Goal: Book appointment/travel/reservation

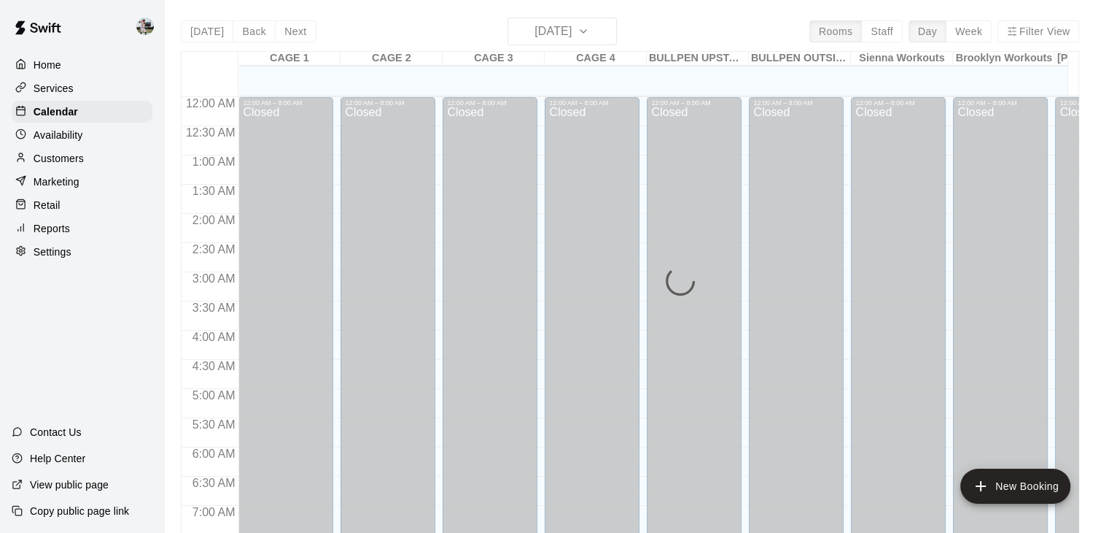
scroll to position [452, 0]
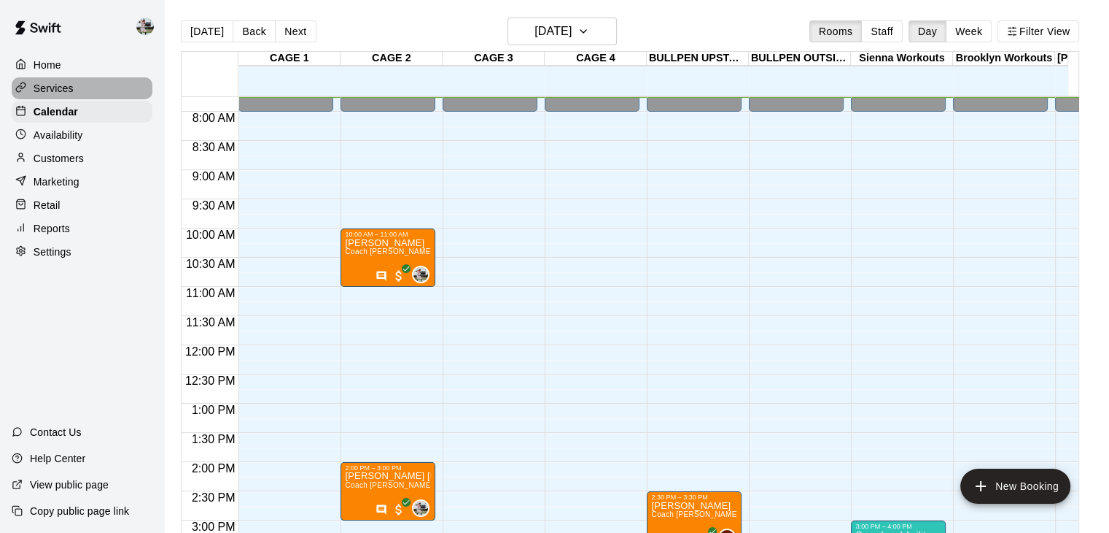
click at [70, 95] on p "Services" at bounding box center [54, 88] width 40 height 15
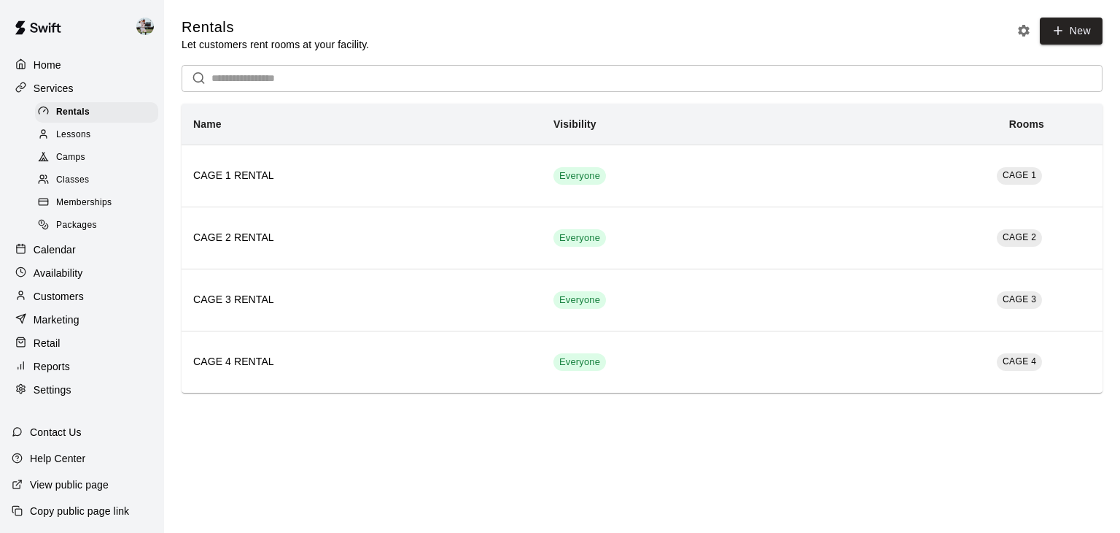
click at [77, 133] on span "Lessons" at bounding box center [73, 135] width 35 height 15
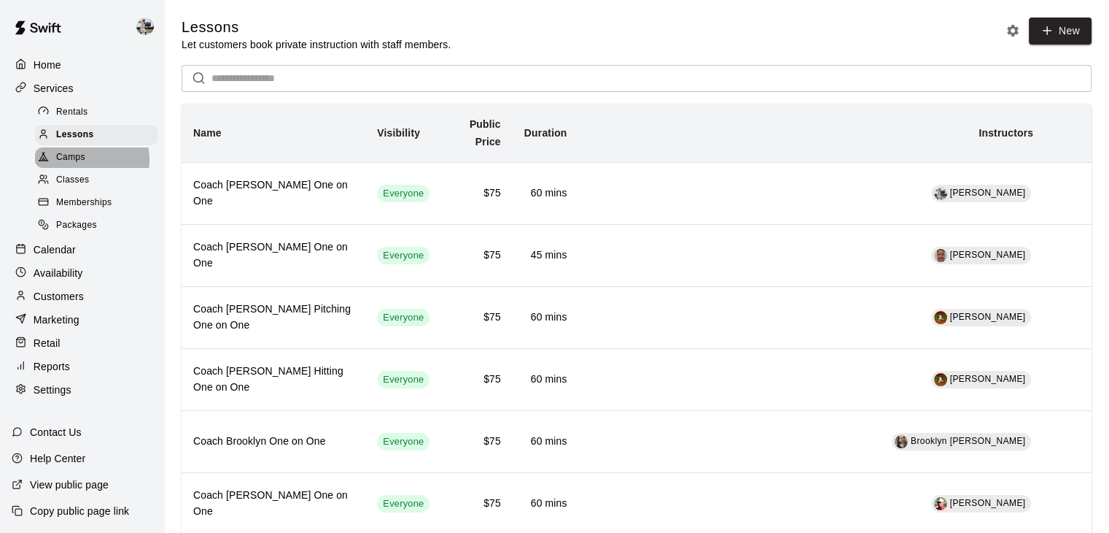
click at [77, 165] on span "Camps" at bounding box center [70, 157] width 29 height 15
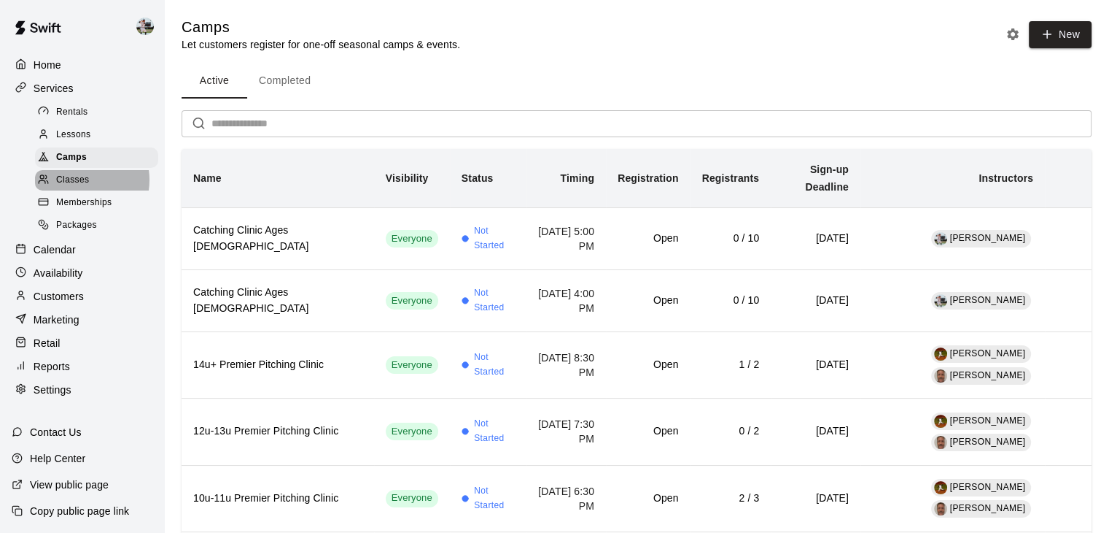
click at [78, 186] on span "Classes" at bounding box center [72, 180] width 33 height 15
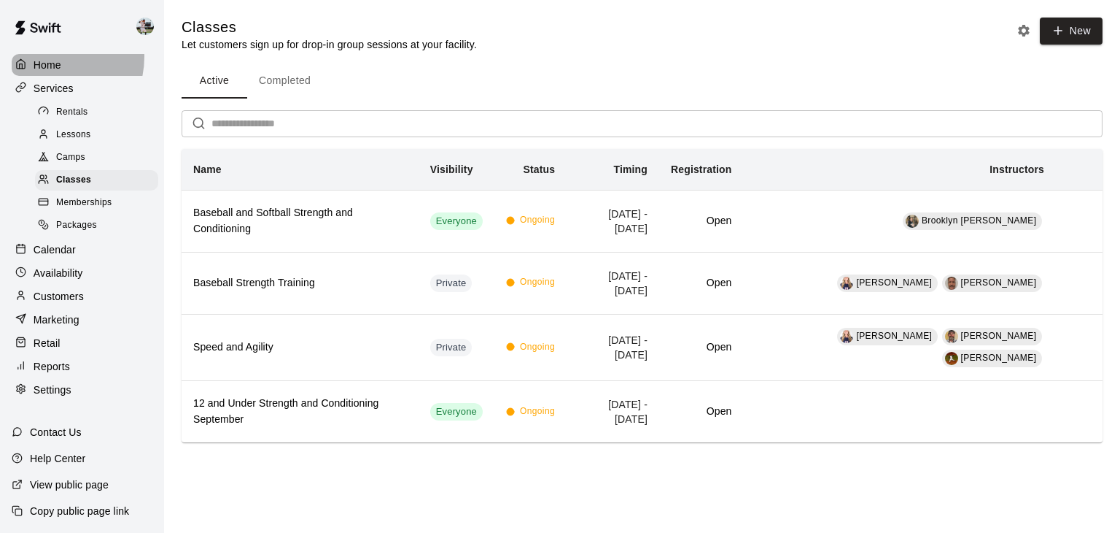
click at [51, 56] on div "Home" at bounding box center [82, 65] width 141 height 22
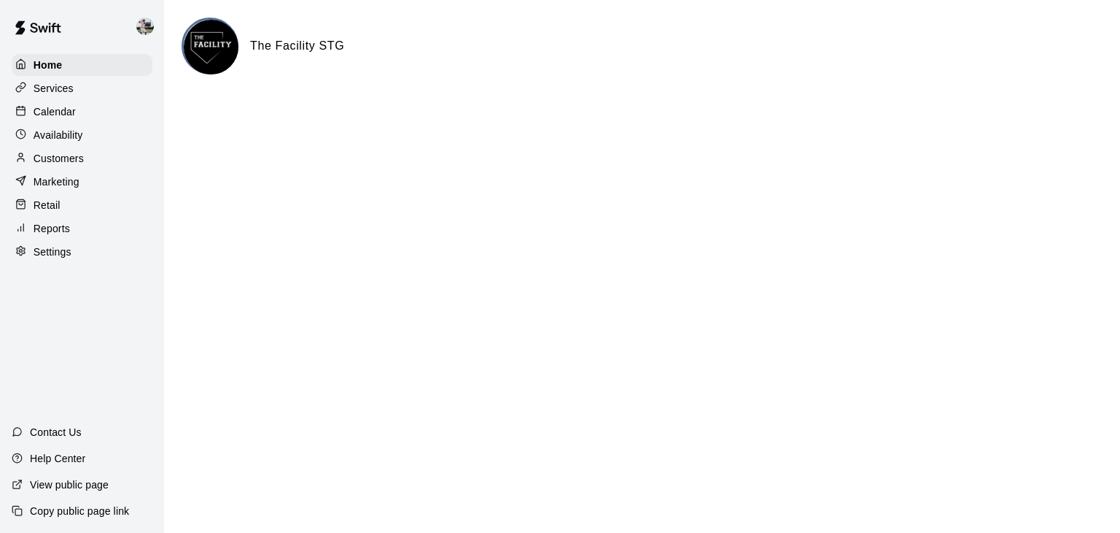
click at [50, 91] on p "Services" at bounding box center [54, 88] width 40 height 15
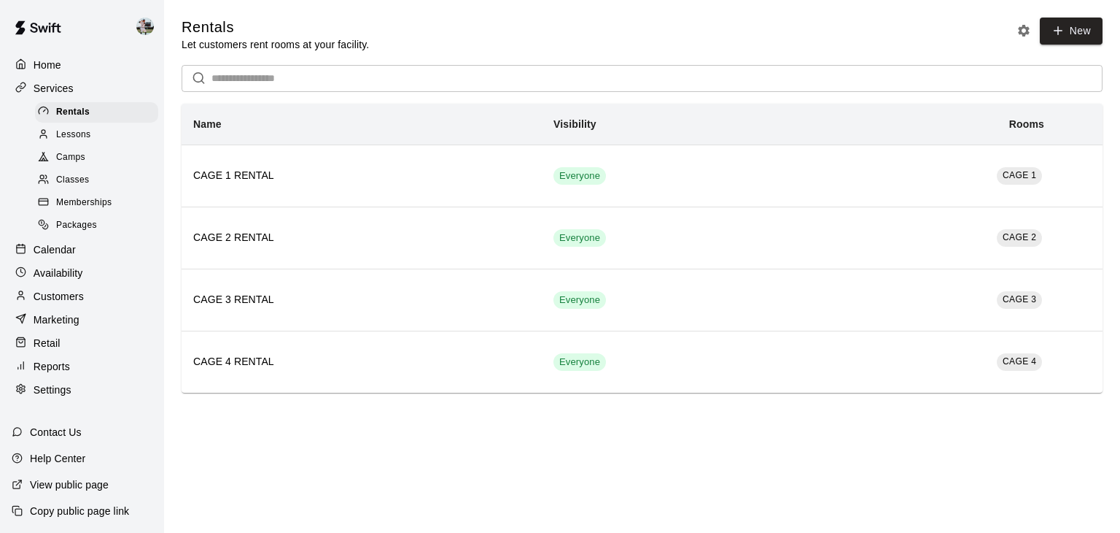
click at [69, 142] on span "Lessons" at bounding box center [73, 135] width 35 height 15
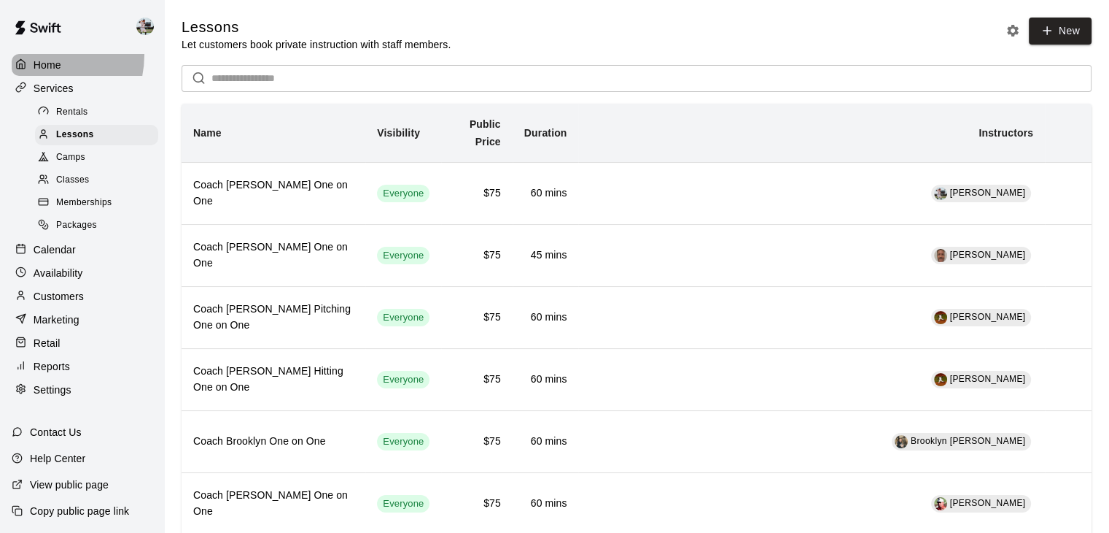
click at [36, 54] on div "Home" at bounding box center [82, 65] width 141 height 22
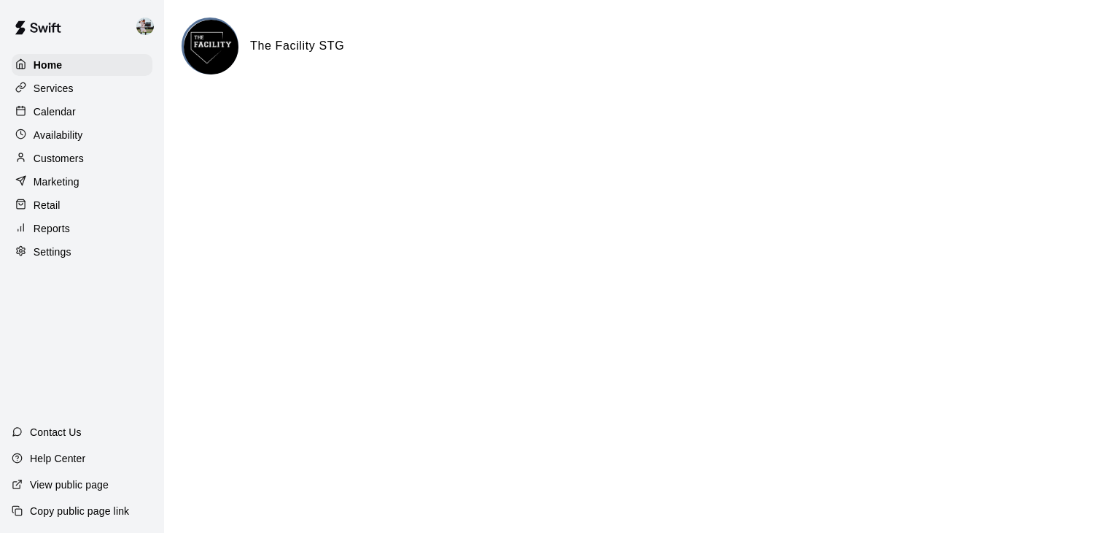
click at [55, 114] on p "Calendar" at bounding box center [55, 111] width 42 height 15
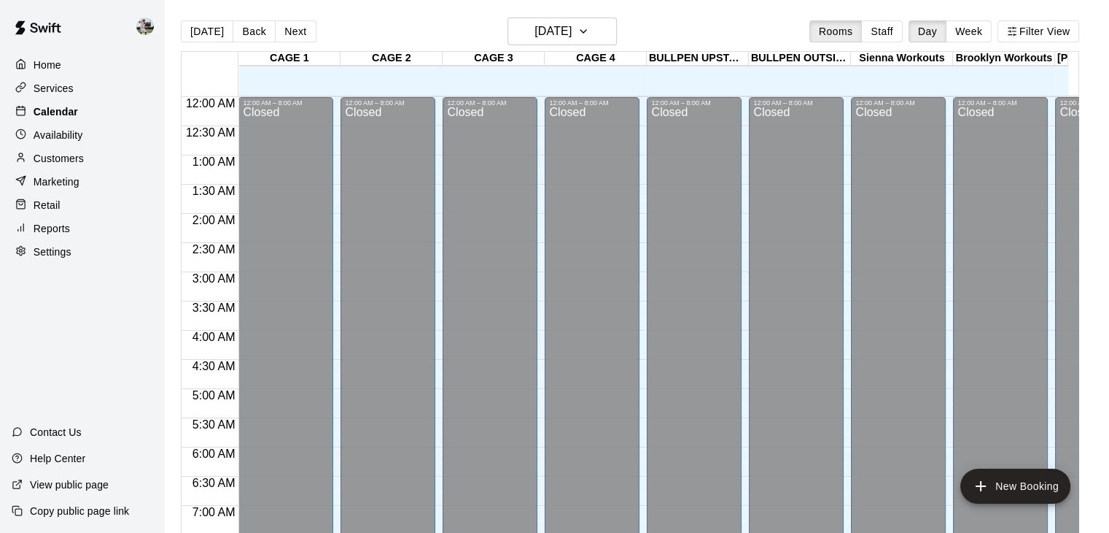
scroll to position [454, 0]
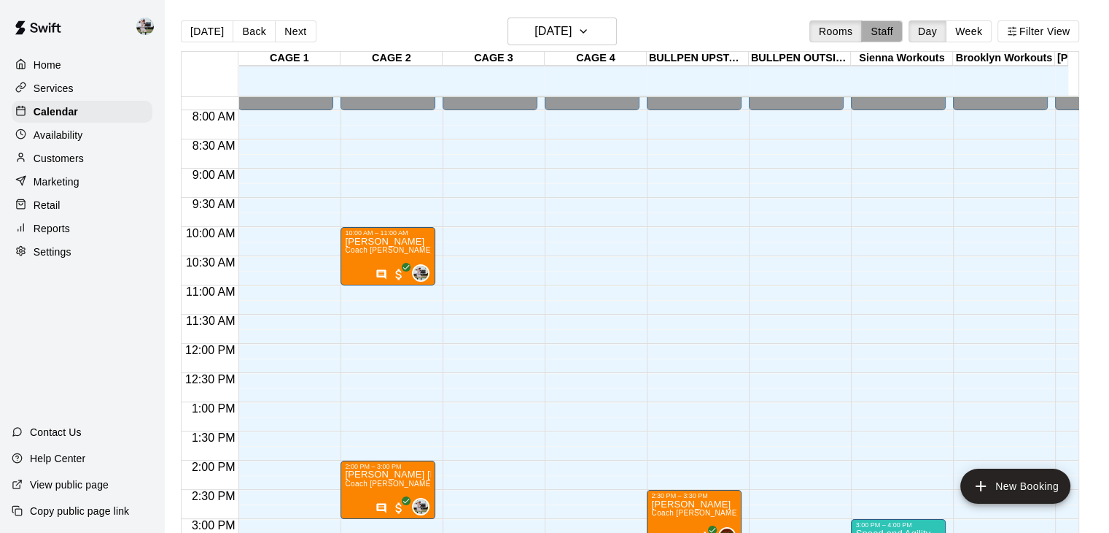
click at [899, 28] on button "Staff" at bounding box center [882, 31] width 42 height 22
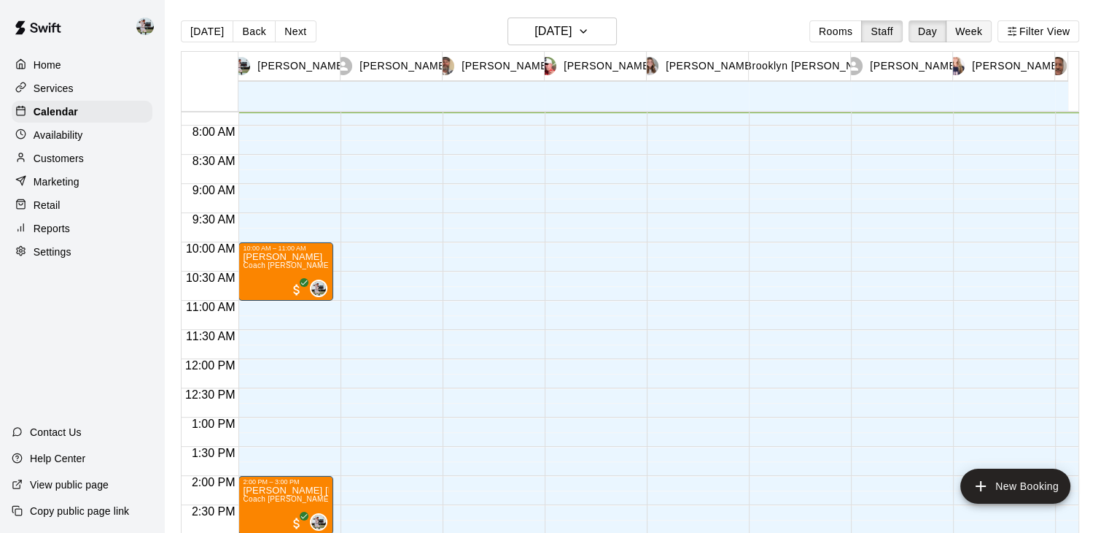
click at [969, 33] on button "Week" at bounding box center [969, 31] width 46 height 22
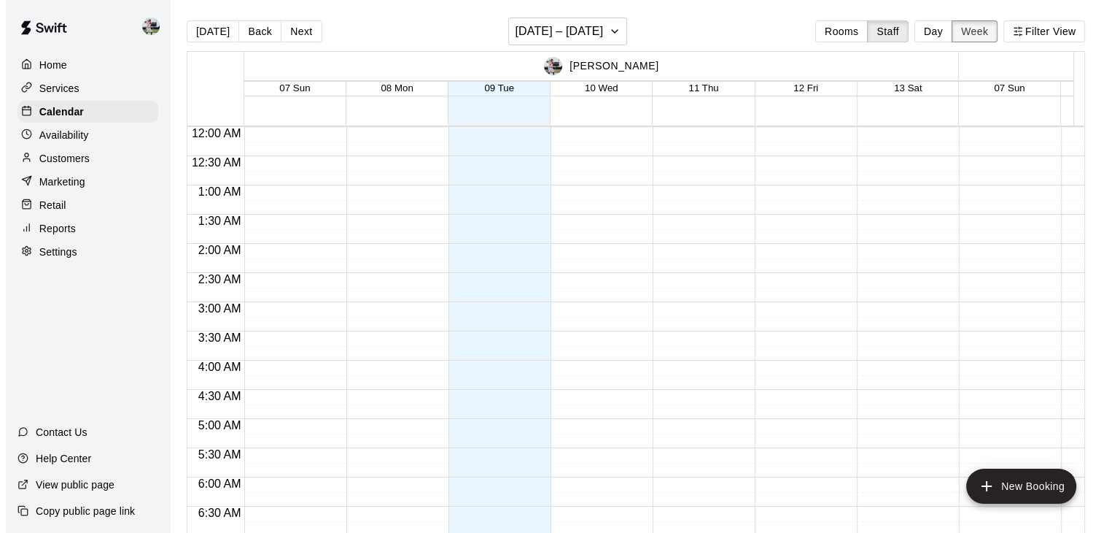
scroll to position [691, 0]
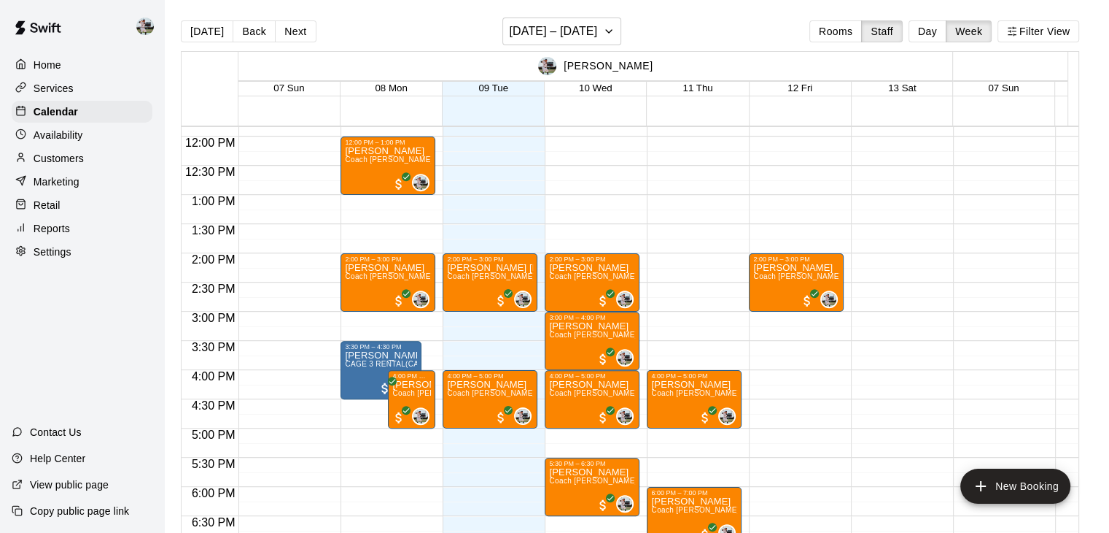
click at [463, 322] on div "10:00 AM – 11:00 AM [PERSON_NAME] Coach [PERSON_NAME] One on One (CAGE 2) 0 2:0…" at bounding box center [490, 136] width 95 height 1401
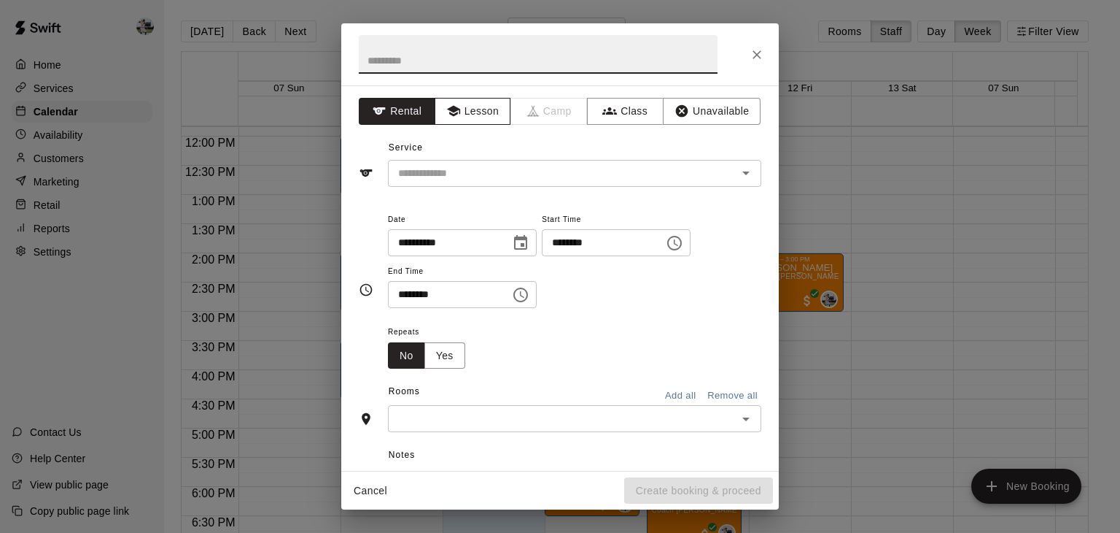
click at [484, 114] on button "Lesson" at bounding box center [473, 111] width 77 height 27
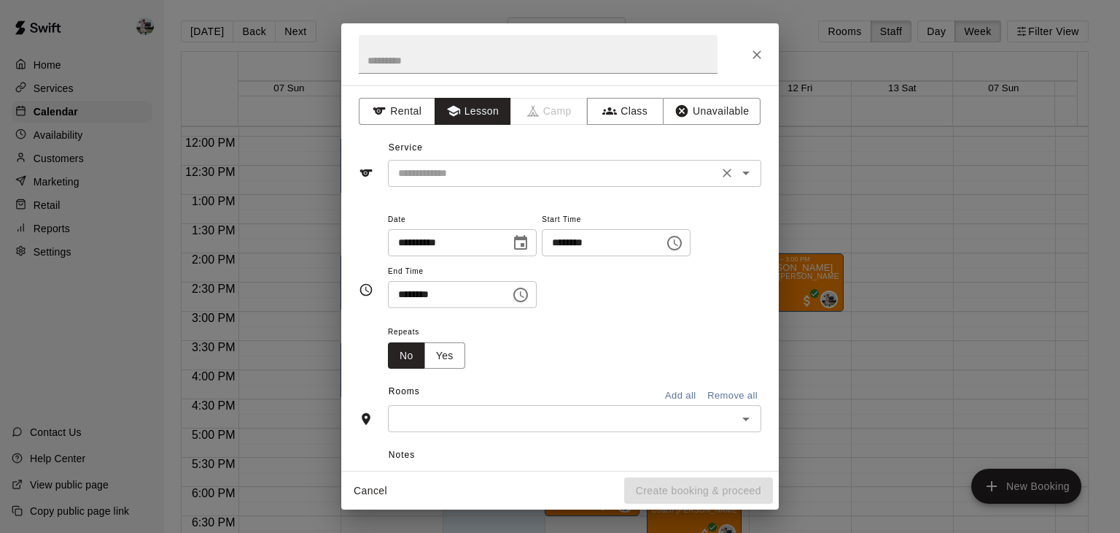
click at [473, 173] on input "text" at bounding box center [553, 173] width 322 height 18
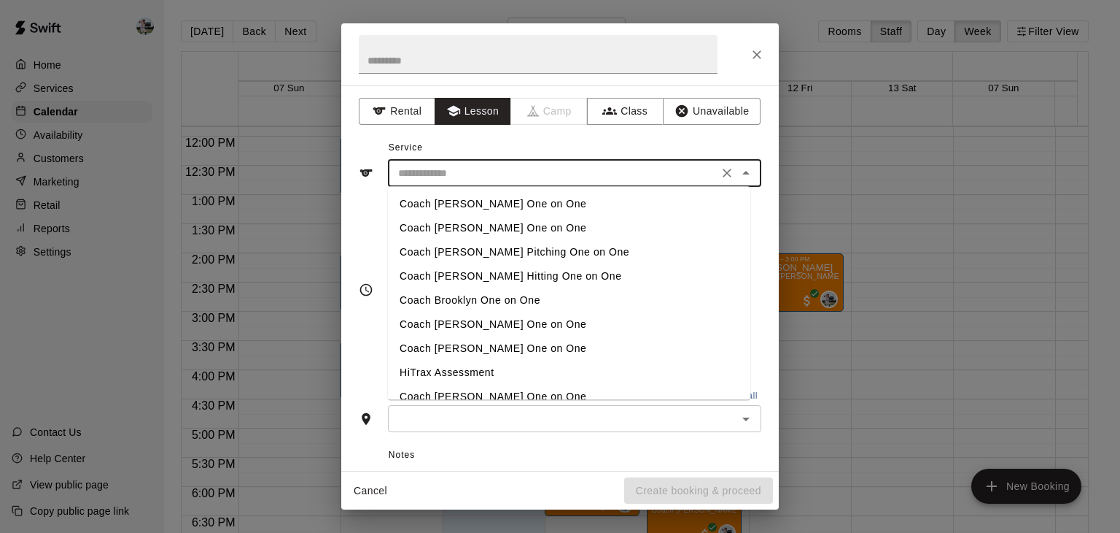
click at [470, 201] on li "Coach [PERSON_NAME] One on One" at bounding box center [569, 204] width 363 height 24
type input "**********"
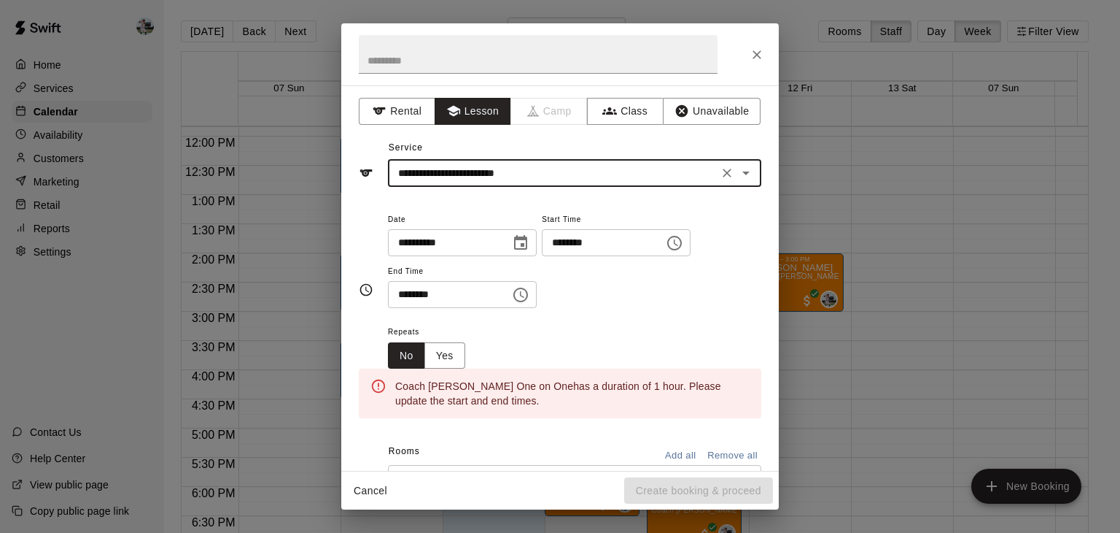
click at [421, 294] on input "********" at bounding box center [444, 294] width 112 height 27
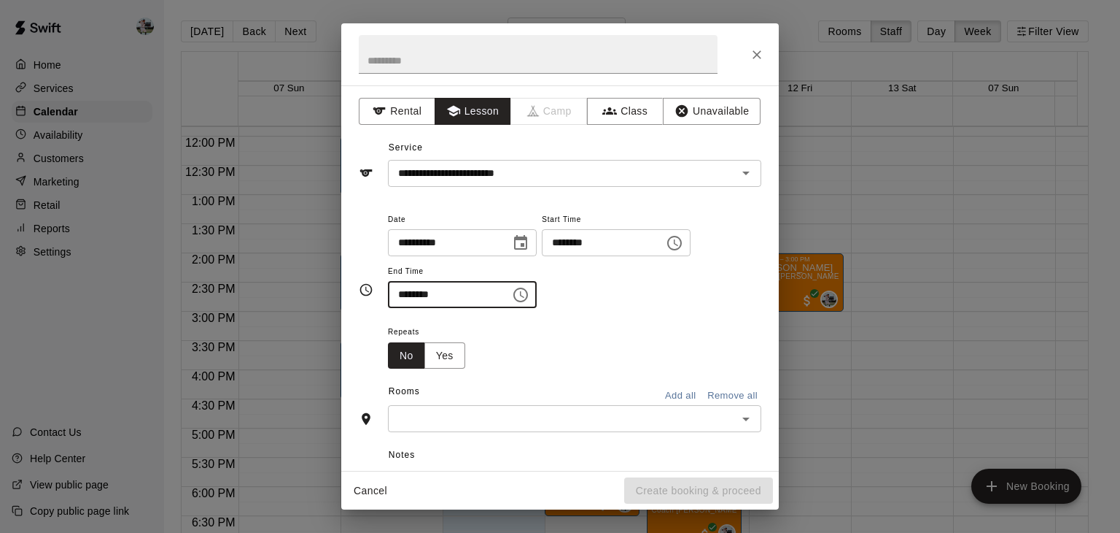
type input "********"
click at [492, 325] on div "Repeats No Yes" at bounding box center [574, 345] width 373 height 46
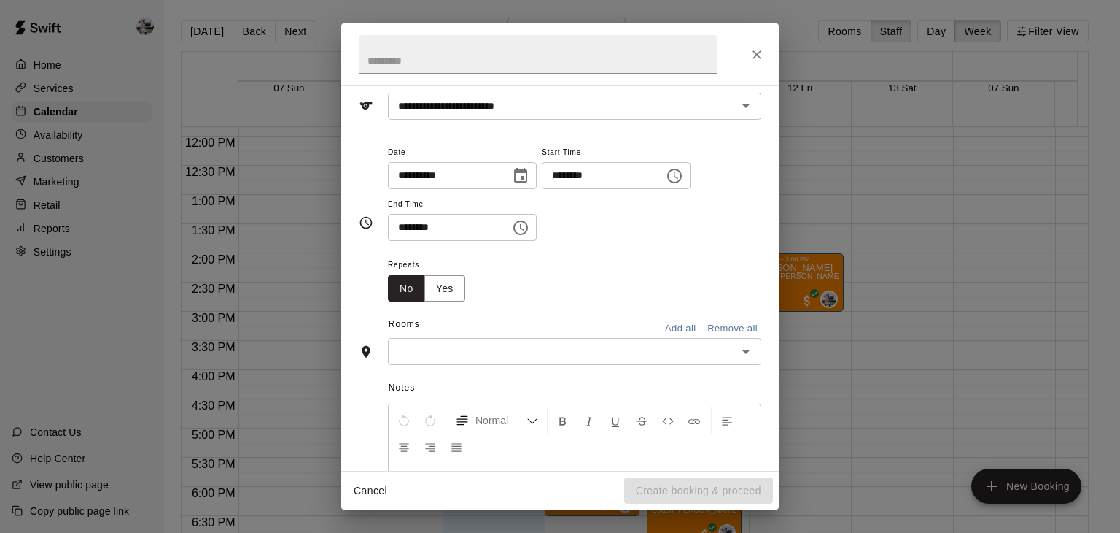
scroll to position [71, 0]
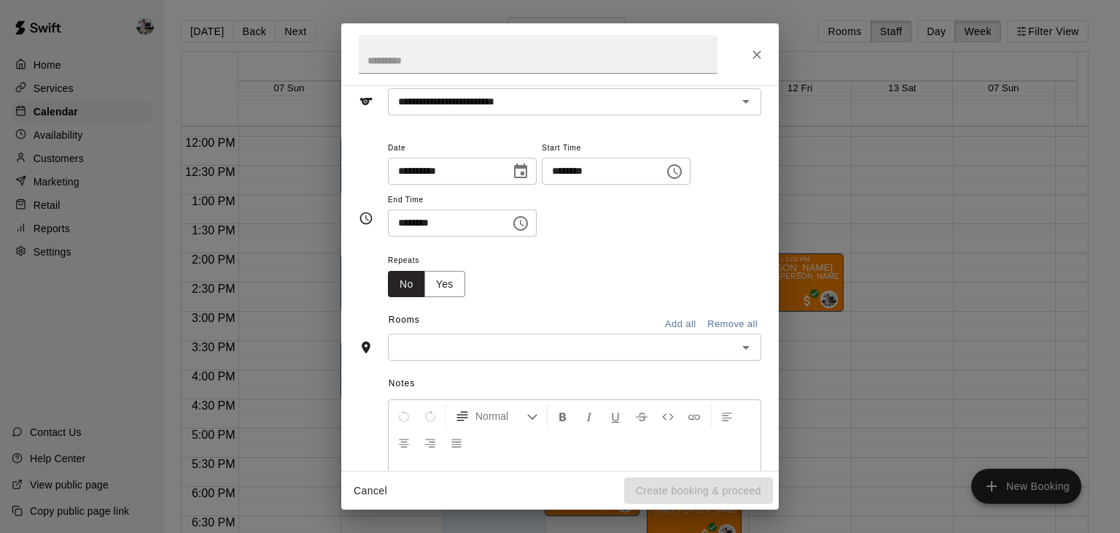
click at [492, 334] on div "​" at bounding box center [574, 346] width 373 height 27
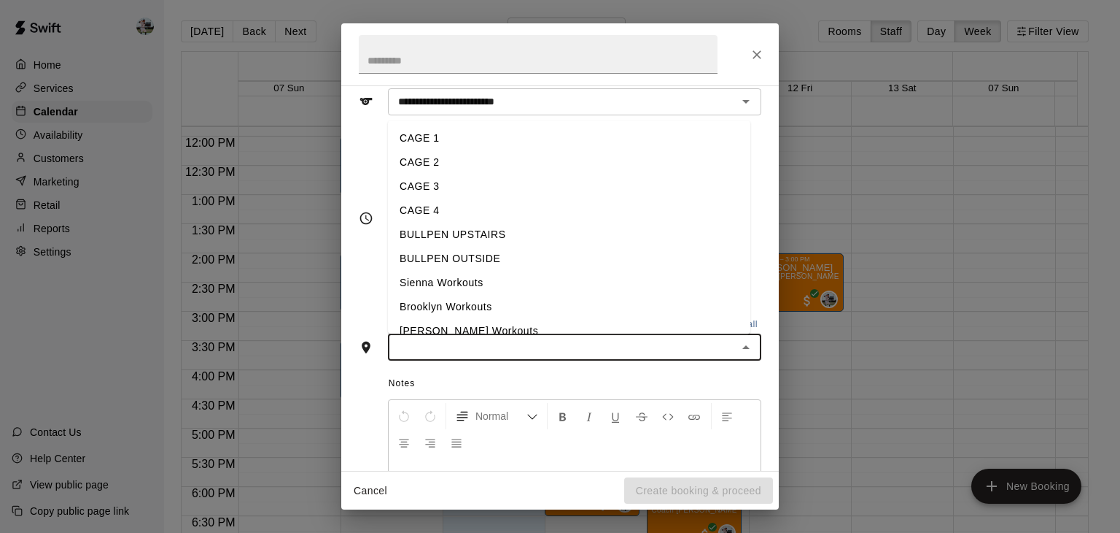
click at [430, 162] on li "CAGE 2" at bounding box center [569, 163] width 363 height 24
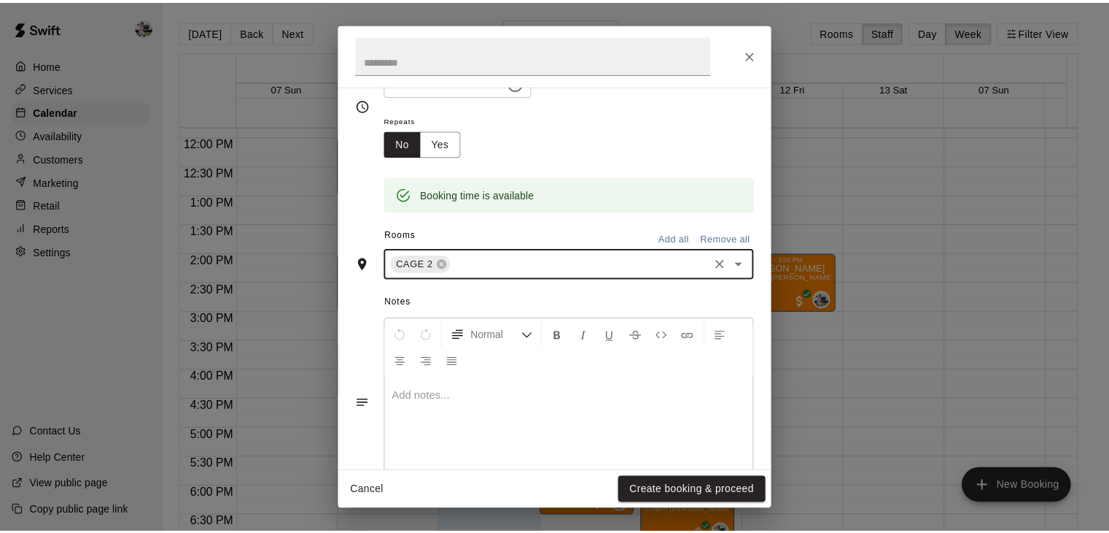
scroll to position [255, 0]
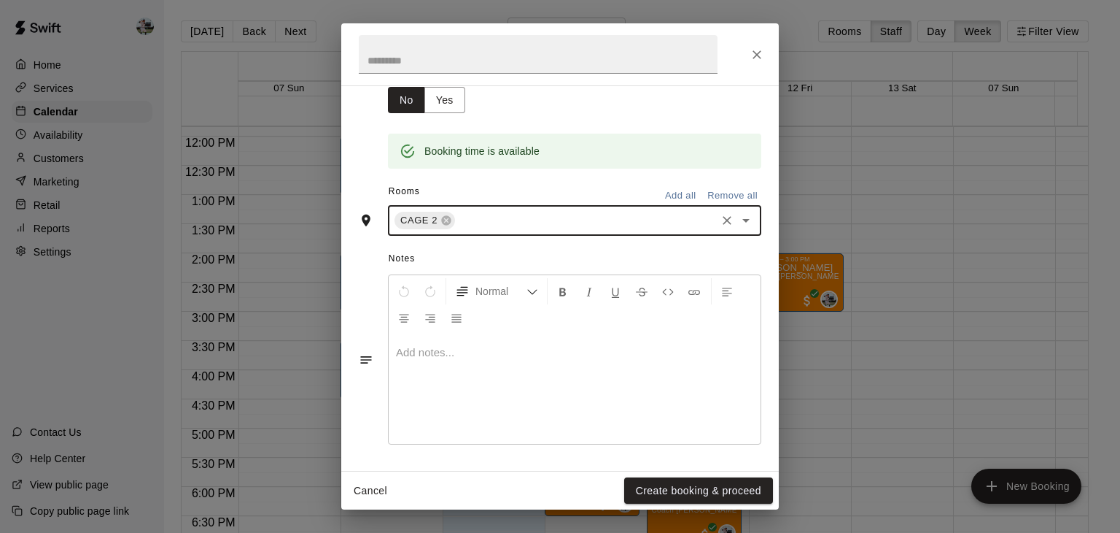
click at [505, 360] on div at bounding box center [575, 388] width 372 height 109
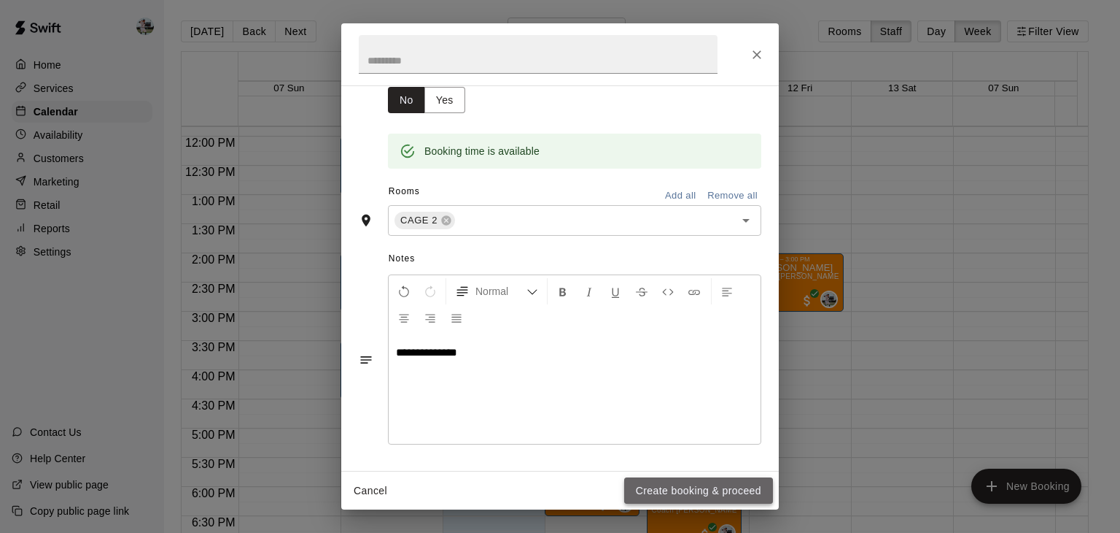
click at [702, 488] on button "Create booking & proceed" at bounding box center [698, 490] width 149 height 27
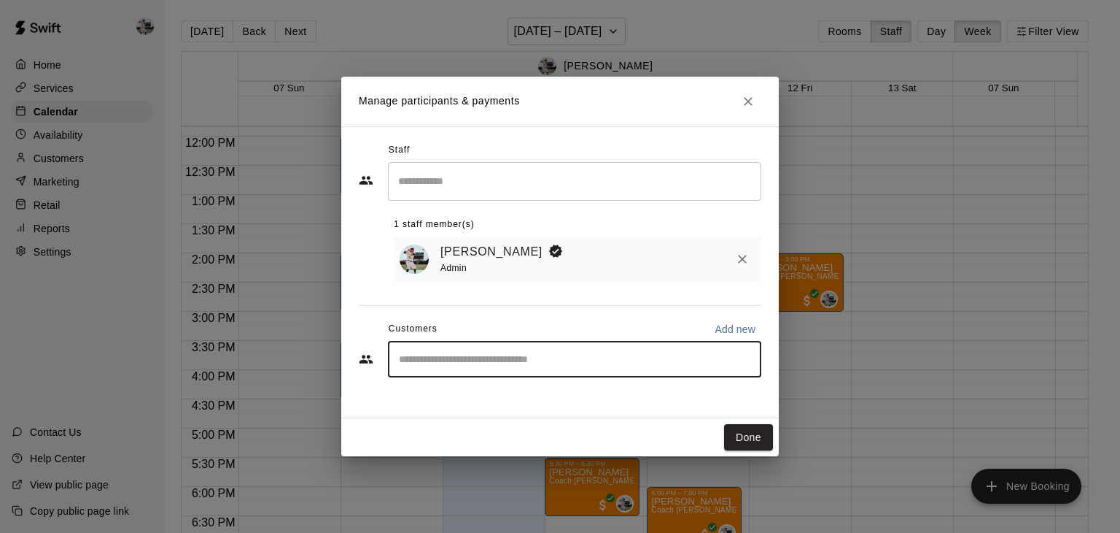
click at [546, 363] on input "Start typing to search customers..." at bounding box center [575, 359] width 360 height 15
click at [480, 362] on input "Start typing to search customers..." at bounding box center [575, 359] width 360 height 15
type input "*****"
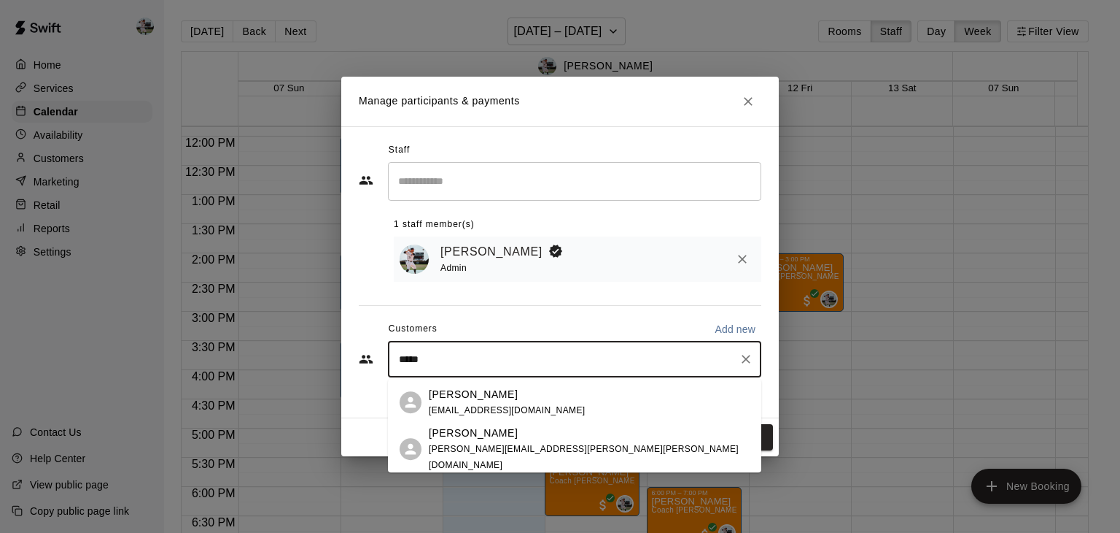
click at [487, 441] on p "[PERSON_NAME]" at bounding box center [473, 432] width 89 height 15
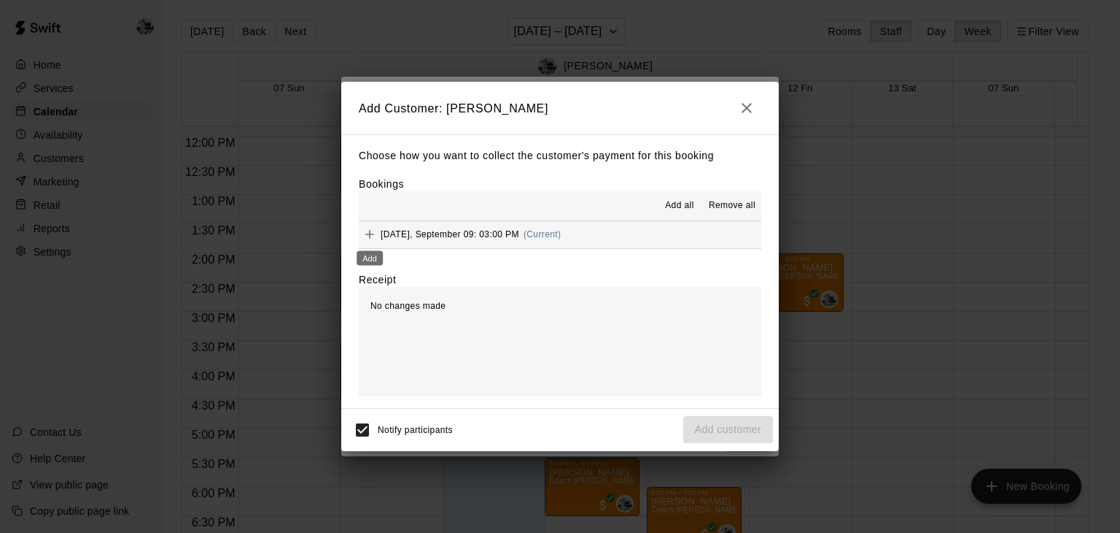
click at [376, 234] on icon "Add" at bounding box center [370, 234] width 15 height 15
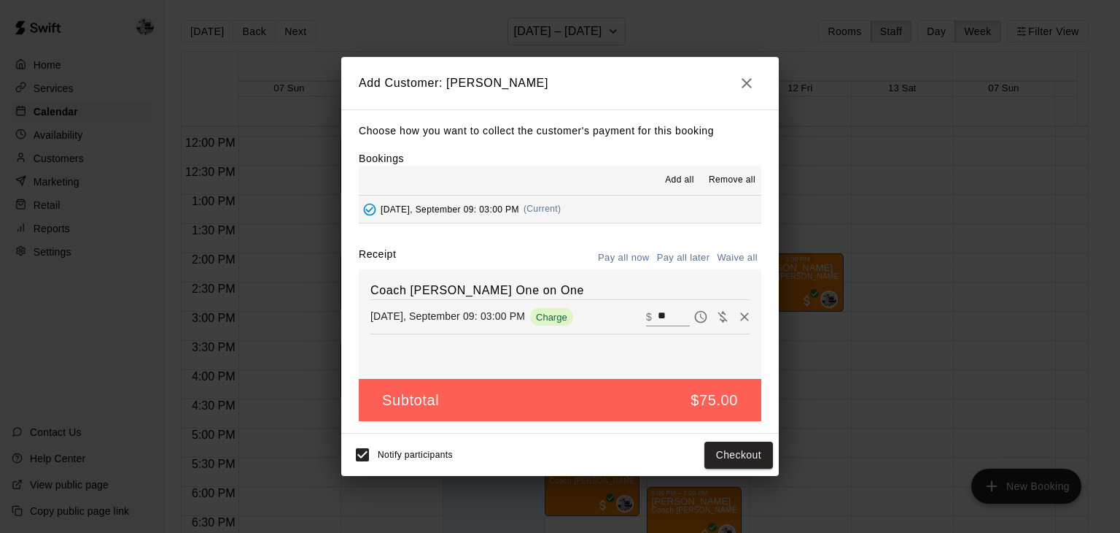
click at [658, 319] on input "**" at bounding box center [674, 316] width 32 height 19
type input "*"
type input "**"
click at [724, 448] on button "Add customer" at bounding box center [728, 454] width 90 height 27
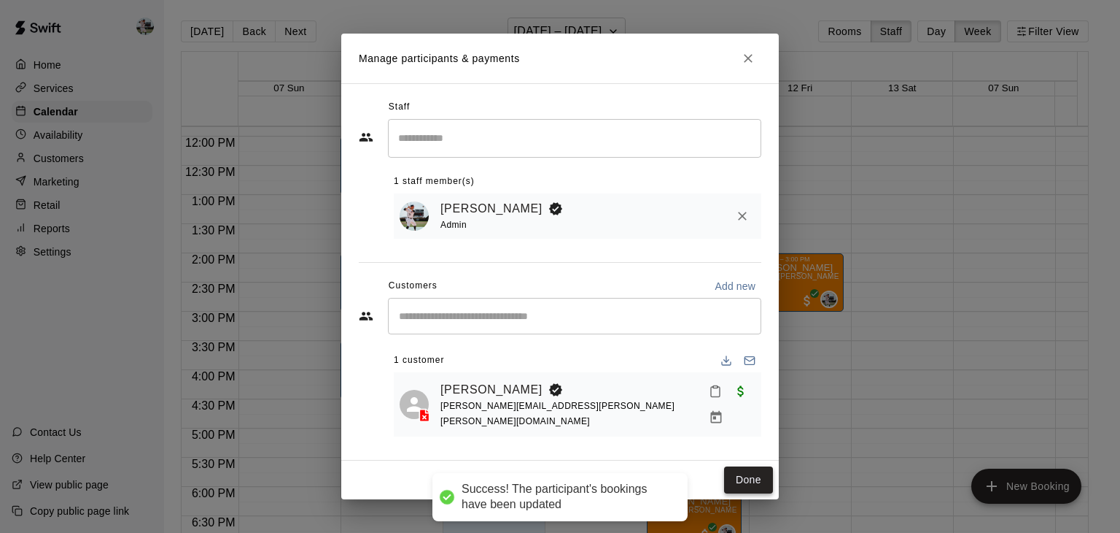
click at [758, 472] on button "Done" at bounding box center [748, 479] width 49 height 27
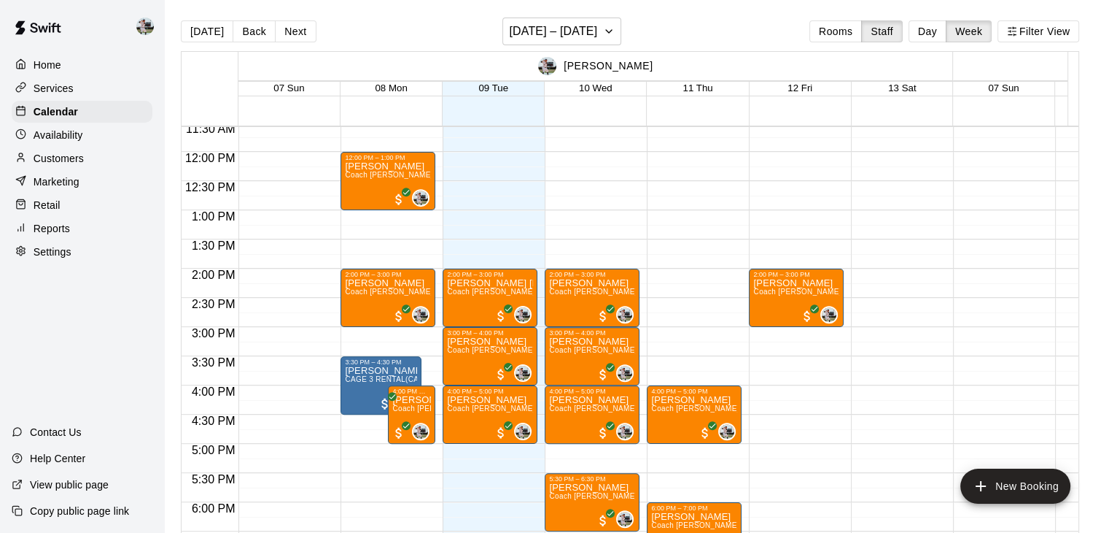
scroll to position [677, 0]
